Goal: Information Seeking & Learning: Learn about a topic

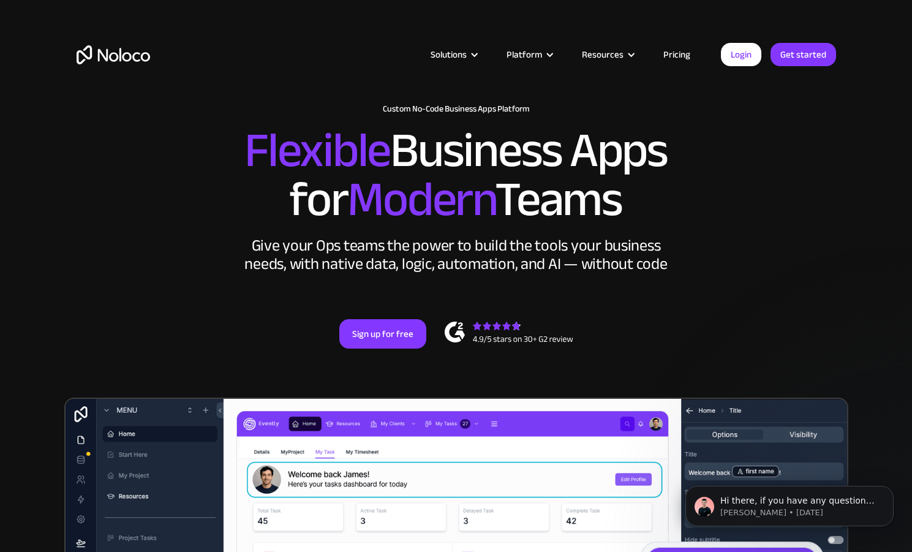
click at [686, 48] on link "Pricing" at bounding box center [677, 55] width 58 height 16
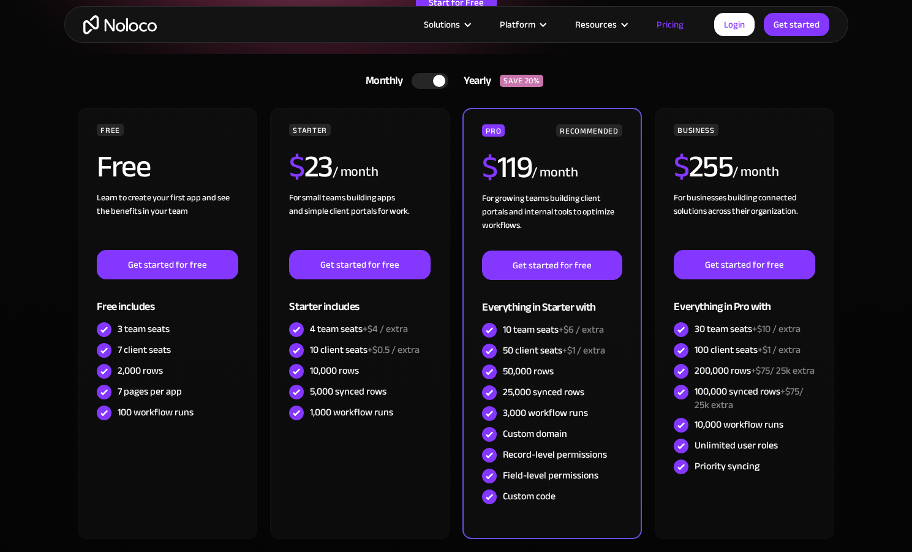
scroll to position [220, 0]
click at [422, 85] on div at bounding box center [430, 81] width 37 height 16
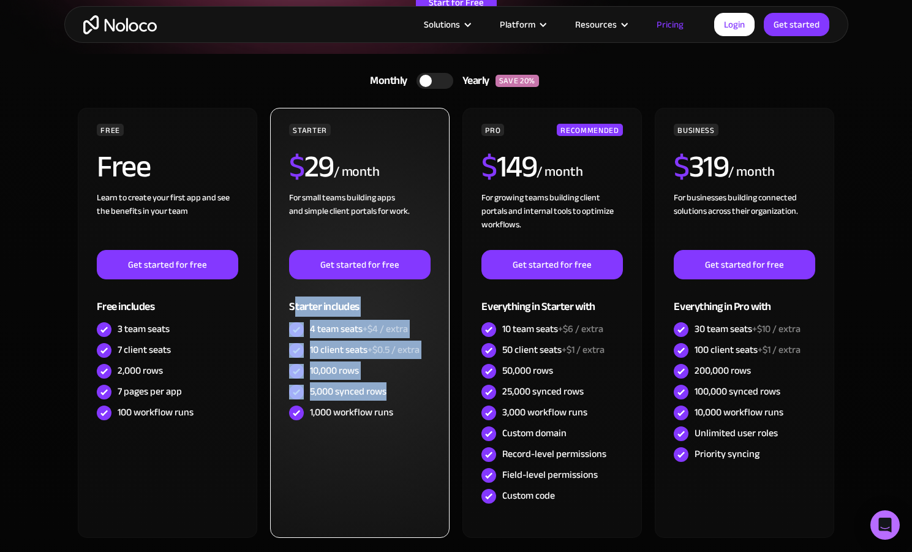
drag, startPoint x: 295, startPoint y: 308, endPoint x: 423, endPoint y: 400, distance: 157.9
click at [423, 400] on div "STARTER $ 29 / month For small teams building apps and simple client portals fo…" at bounding box center [359, 273] width 141 height 299
click at [423, 400] on div "5,000 synced rows" at bounding box center [359, 392] width 141 height 21
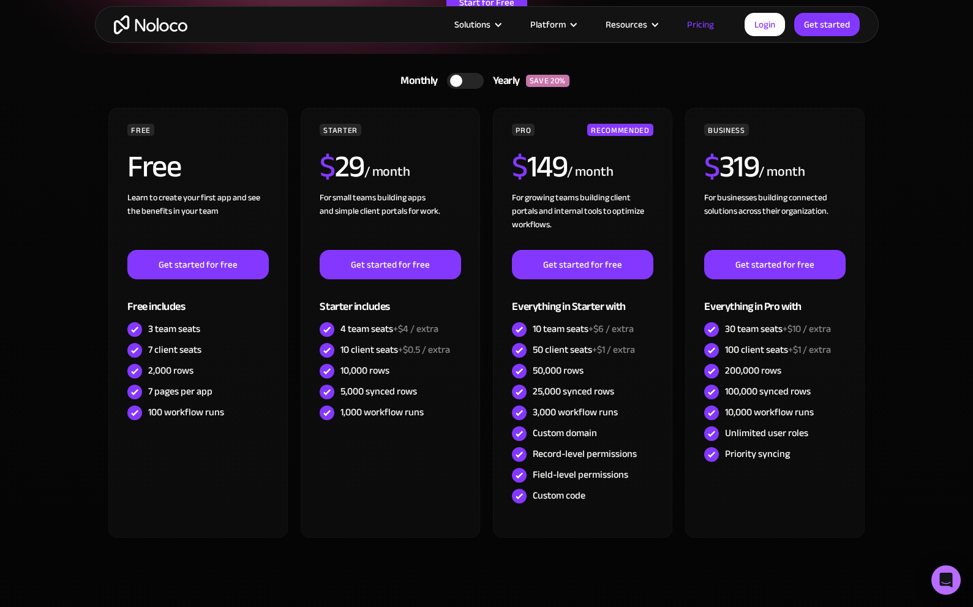
scroll to position [0, 0]
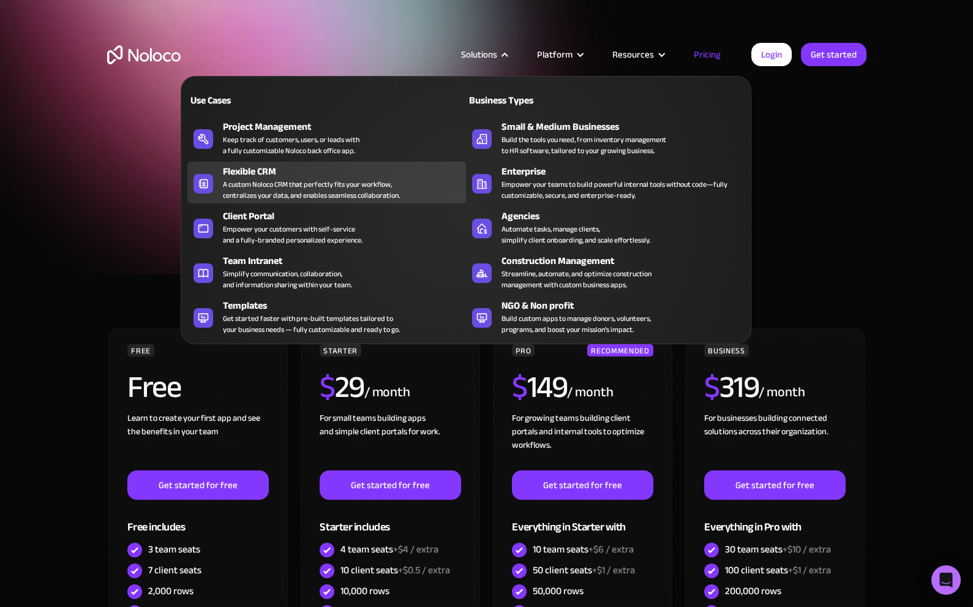
click at [296, 193] on div "A custom Noloco CRM that perfectly fits your workflow, centralizes your data, a…" at bounding box center [311, 190] width 177 height 22
